Goal: Task Accomplishment & Management: Complete application form

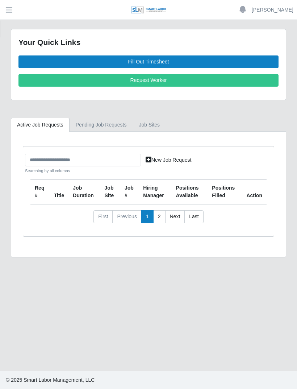
click at [156, 64] on link "Fill Out Timesheet" at bounding box center [148, 61] width 260 height 13
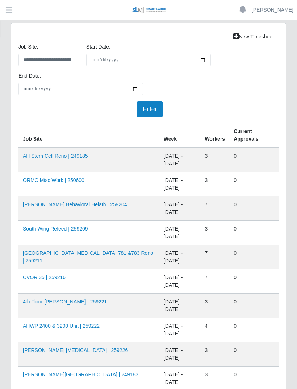
click at [48, 127] on th "job site" at bounding box center [88, 135] width 141 height 25
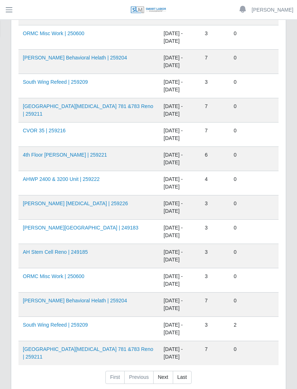
scroll to position [390, 0]
click at [98, 298] on link "[PERSON_NAME] Behavioral Helath | 259204" at bounding box center [75, 301] width 104 height 6
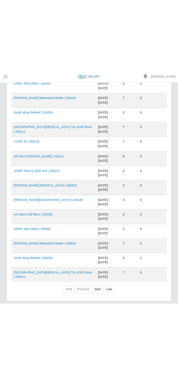
scroll to position [359, 0]
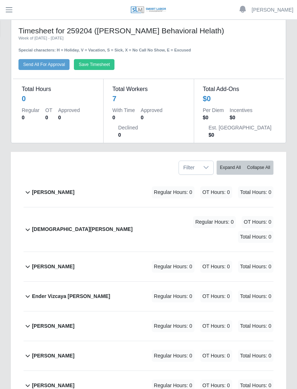
click at [95, 312] on div "[PERSON_NAME] Regular Hours: 0 OT Hours: 0 Total Hours: 0" at bounding box center [153, 326] width 242 height 29
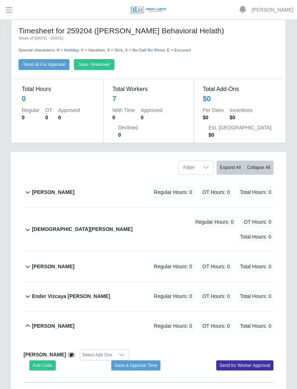
click at [50, 360] on button "Add Code" at bounding box center [42, 365] width 26 height 10
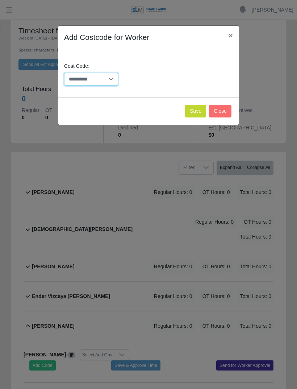
click at [114, 79] on select "**********" at bounding box center [91, 79] width 54 height 13
select select "**********"
click at [199, 108] on button "Save" at bounding box center [195, 111] width 21 height 13
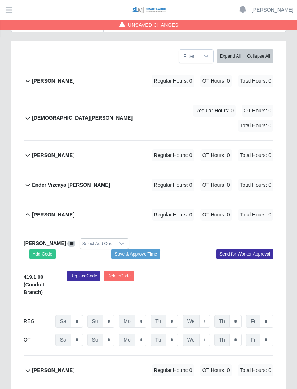
scroll to position [122, 0]
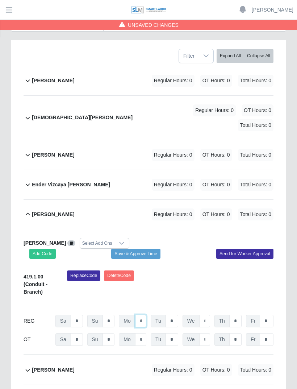
click at [143, 315] on input "*" at bounding box center [140, 321] width 11 height 13
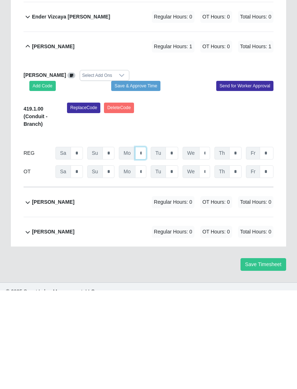
type input "*"
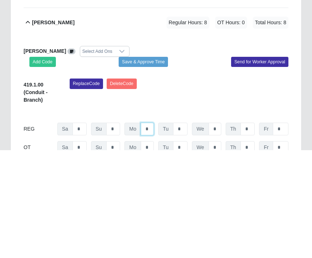
scroll to position [202, 0]
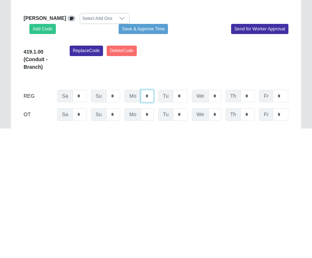
type input "*"
click at [150, 238] on input "*" at bounding box center [147, 244] width 13 height 13
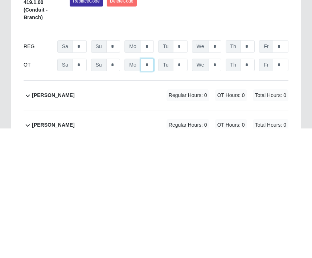
type input "*"
click at [183, 170] on input "*" at bounding box center [180, 176] width 15 height 13
type input "*"
click at [220, 170] on input "*" at bounding box center [214, 176] width 13 height 13
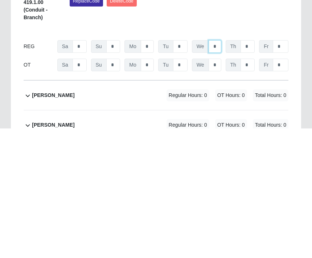
type input "*"
click at [252, 170] on input "*" at bounding box center [247, 176] width 14 height 13
type input "*"
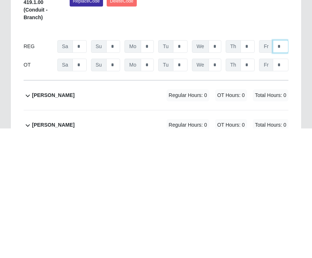
click at [284, 170] on input "*" at bounding box center [281, 176] width 16 height 13
type input "*"
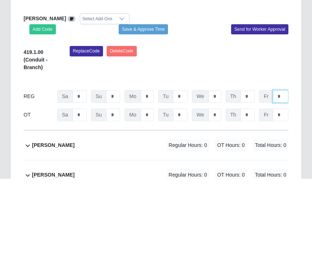
type input "*"
click at [155, 104] on button "Save & Approve Time" at bounding box center [143, 109] width 49 height 10
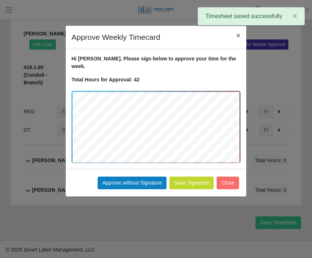
click at [135, 177] on button "Approve without Signature" at bounding box center [132, 183] width 69 height 13
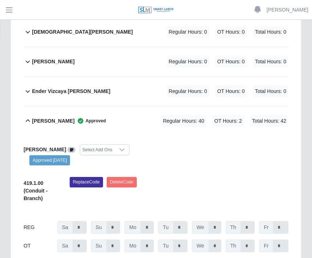
scroll to position [172, 0]
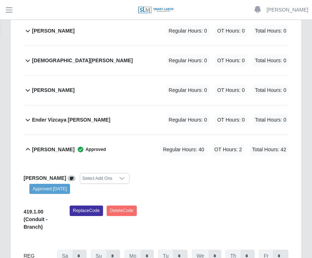
click at [98, 90] on div "Edgar Vizcaya Regular Hours: 0 OT Hours: 0 Total Hours: 0" at bounding box center [160, 90] width 256 height 29
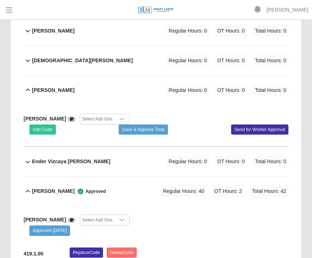
click at [48, 130] on button "Add Code" at bounding box center [42, 130] width 26 height 10
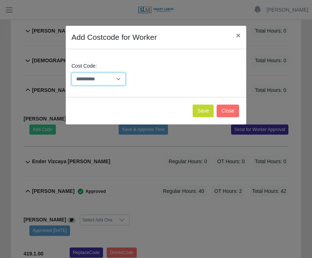
click at [115, 76] on select "**********" at bounding box center [98, 79] width 54 height 13
select select "**********"
click at [203, 109] on button "Save" at bounding box center [202, 111] width 21 height 13
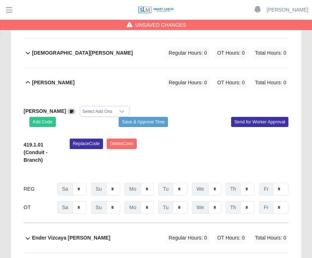
scroll to position [181, 0]
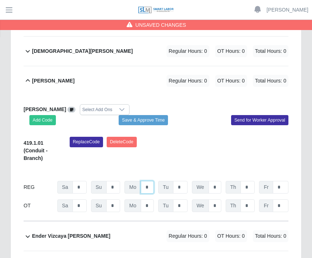
click at [153, 185] on input "*" at bounding box center [147, 187] width 13 height 13
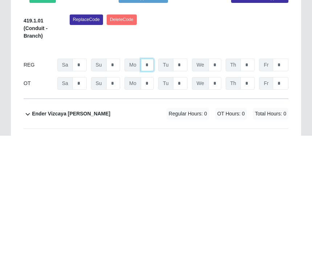
type input "*"
click at [185, 181] on input "*" at bounding box center [180, 187] width 15 height 13
type input "*"
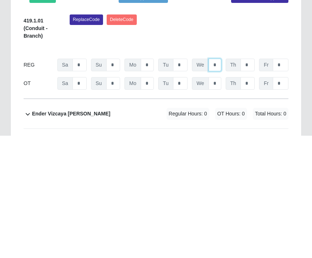
click at [217, 181] on input "*" at bounding box center [214, 187] width 13 height 13
type input "*"
click at [251, 181] on input "*" at bounding box center [247, 187] width 14 height 13
type input "*"
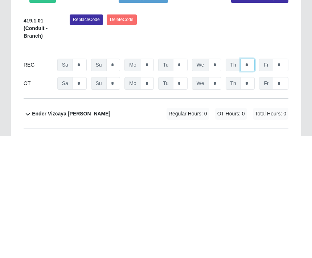
type input "*"
click at [285, 181] on input "*" at bounding box center [281, 187] width 16 height 13
type input "*"
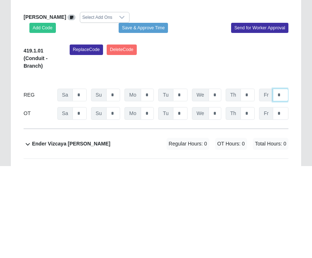
type input "*"
click at [155, 115] on button "Save & Approve Time" at bounding box center [143, 120] width 49 height 10
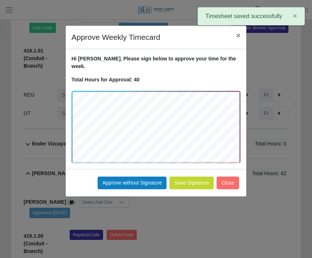
click at [141, 177] on button "Approve without Signature" at bounding box center [132, 183] width 69 height 13
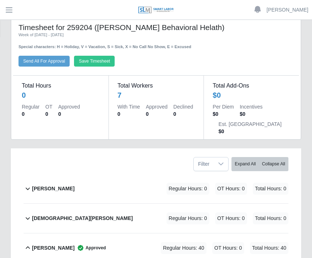
scroll to position [0, 0]
